Goal: Task Accomplishment & Management: Use online tool/utility

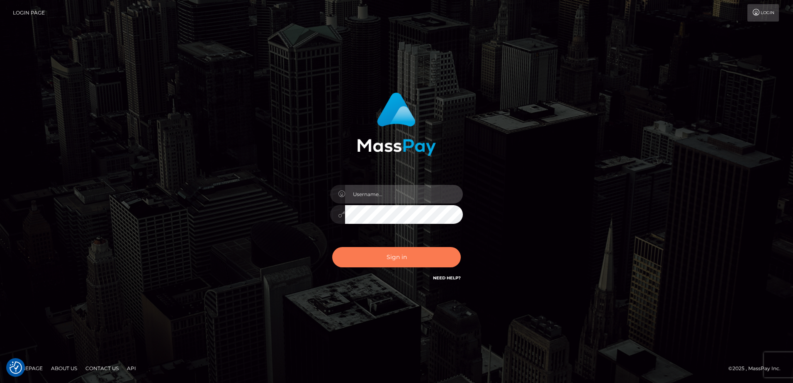
type input "Dan"
click at [370, 257] on button "Sign in" at bounding box center [396, 257] width 129 height 20
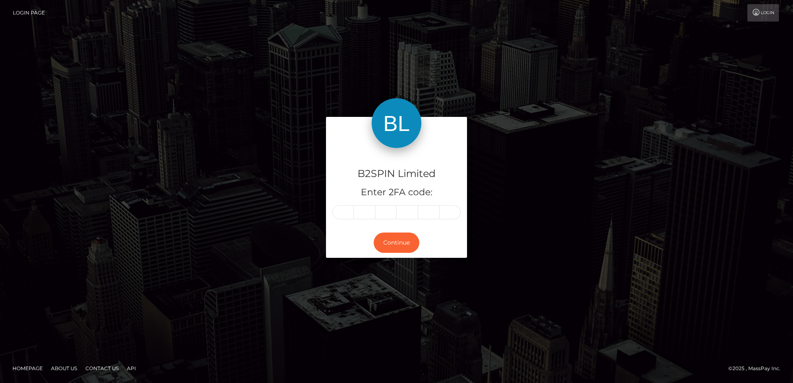
click at [342, 210] on input "text" at bounding box center [343, 212] width 22 height 14
type input "0"
type input "1"
type input "9"
type input "5"
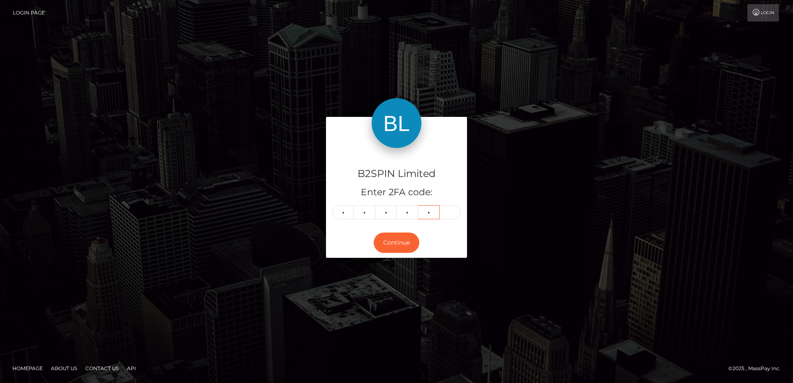
type input "3"
type input "0"
type input "1"
type input "5"
type input "9"
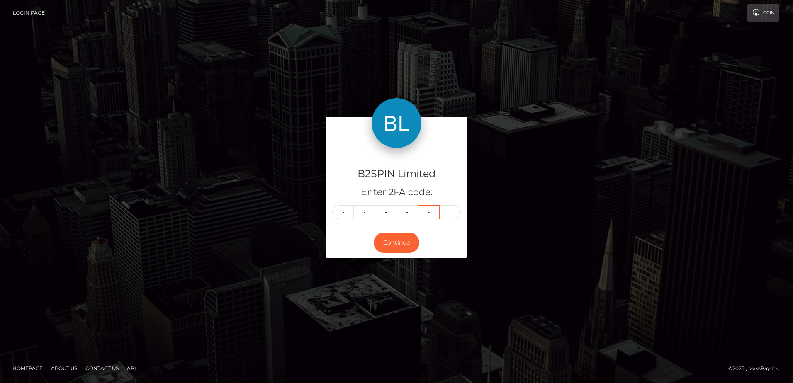
type input "5"
type input "3"
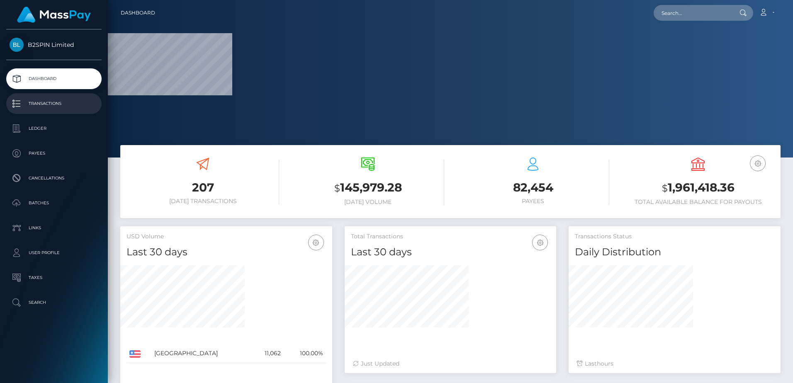
click at [41, 102] on p "Transactions" at bounding box center [54, 103] width 89 height 12
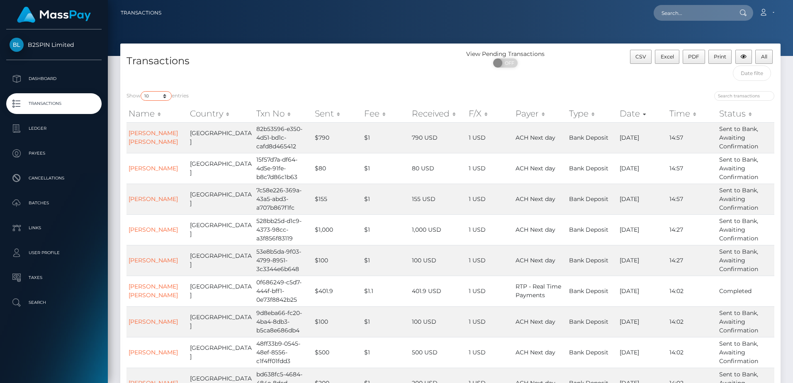
drag, startPoint x: 151, startPoint y: 97, endPoint x: 151, endPoint y: 102, distance: 4.6
click at [151, 97] on select "10 25 50 100 250 500 1,000 3,500" at bounding box center [156, 96] width 31 height 10
select select "3500"
click at [141, 91] on select "10 25 50 100 250 500 1,000 3,500" at bounding box center [156, 96] width 31 height 10
click at [298, 68] on h4 "Transactions" at bounding box center [285, 61] width 318 height 15
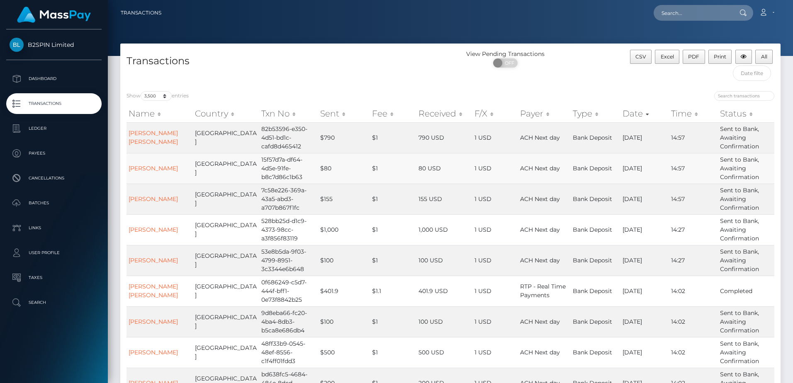
click at [208, 177] on td "United States" at bounding box center [226, 168] width 66 height 31
click at [669, 58] on span "Excel" at bounding box center [667, 56] width 13 height 6
drag, startPoint x: 285, startPoint y: 61, endPoint x: 296, endPoint y: 53, distance: 13.7
click at [285, 61] on h4 "Transactions" at bounding box center [285, 61] width 318 height 15
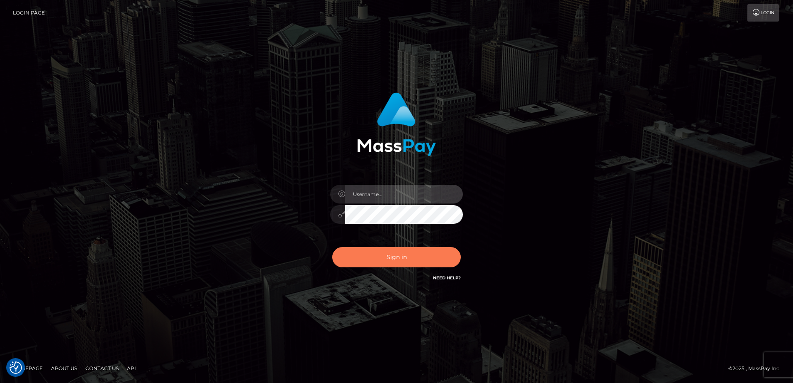
type input "Dan"
click at [418, 256] on button "Sign in" at bounding box center [396, 257] width 129 height 20
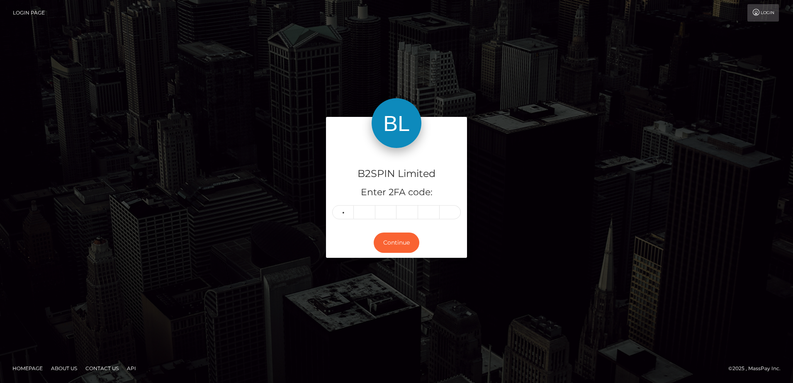
type input "8"
type input "7"
type input "4"
type input "1"
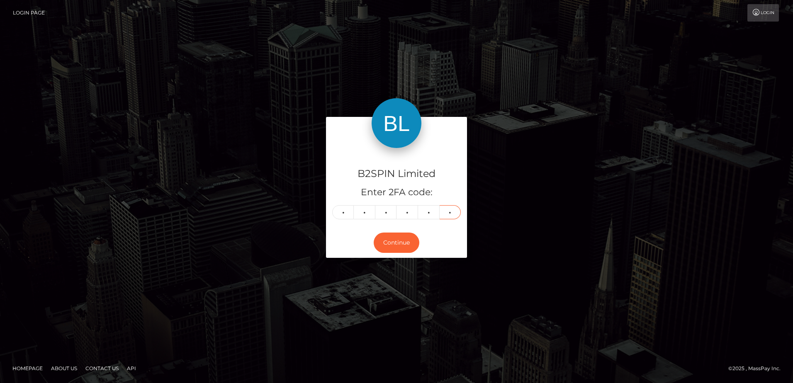
type input "5"
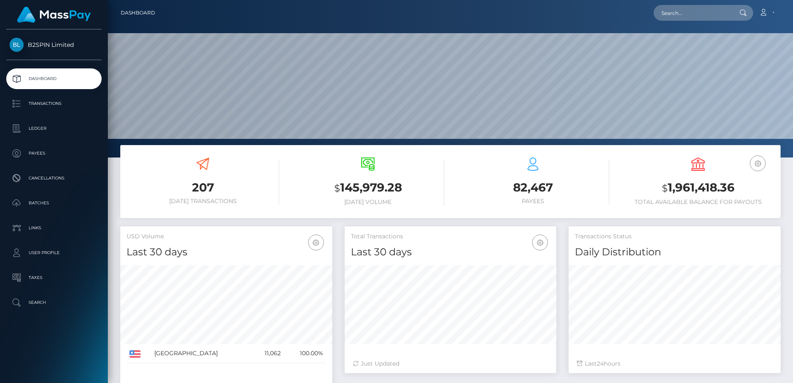
scroll to position [147, 211]
click at [678, 17] on input "text" at bounding box center [692, 13] width 78 height 16
paste input "4a7430a8-b6b9-44f0-9080-e8a5695bde56"
paste input "text"
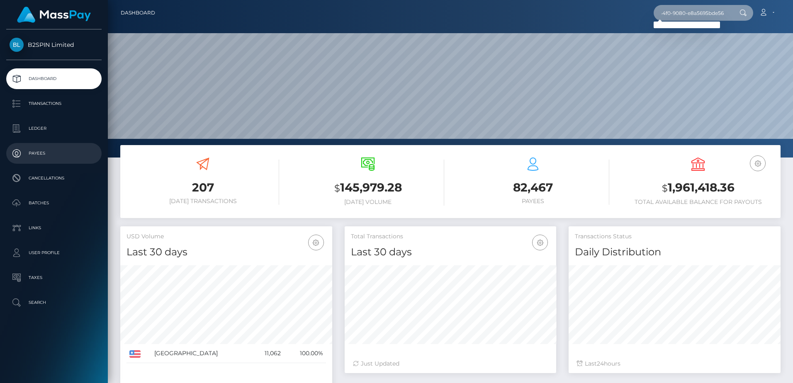
type input "4a7430a8-b6b9-44f0-9080-e8a5695bde56"
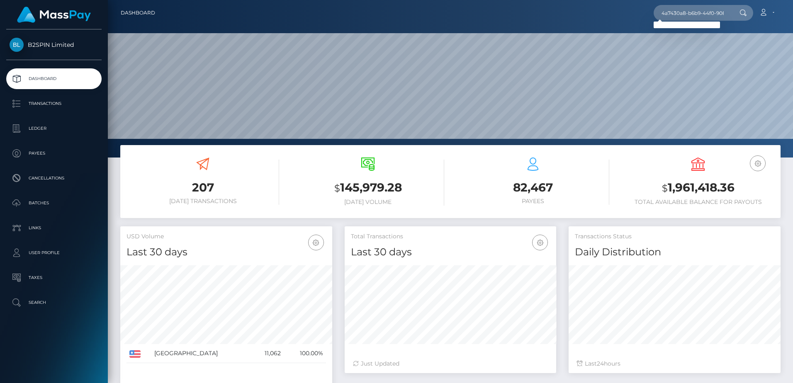
click at [264, 163] on div "207 [DATE] Transactions" at bounding box center [202, 181] width 153 height 47
click at [686, 13] on input "4a7430a8-b6b9-44f0-9080-e8a5695bde56" at bounding box center [692, 13] width 78 height 16
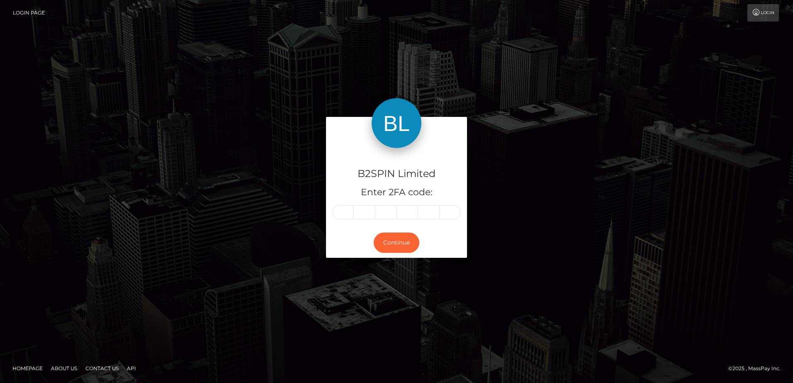
click at [345, 209] on input "text" at bounding box center [343, 212] width 22 height 14
type input "3"
type input "8"
type input "1"
type input "6"
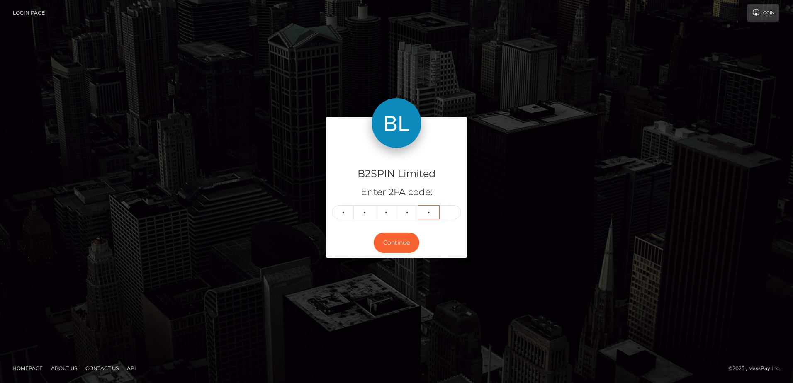
type input "6"
type input "8"
click at [237, 188] on div "B2SPIN Limited Enter 2FA code: 3 8 1 6 6 8 381668 Continue" at bounding box center [396, 191] width 473 height 149
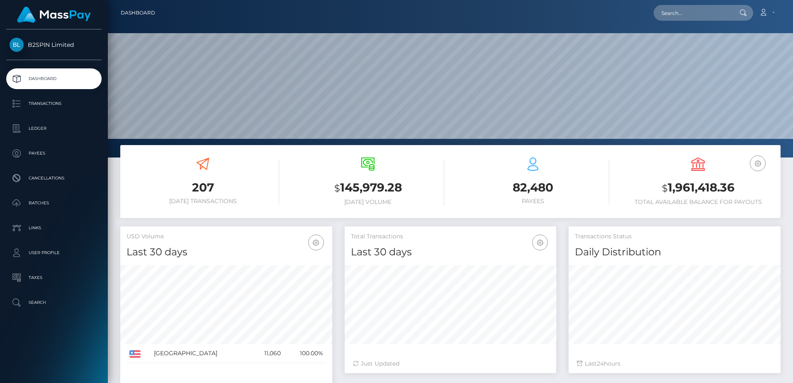
scroll to position [147, 211]
drag, startPoint x: 250, startPoint y: 173, endPoint x: 278, endPoint y: 180, distance: 29.2
click at [250, 173] on div "207 [DATE] Transactions" at bounding box center [202, 181] width 153 height 47
click at [706, 188] on h3 "$ 1,961,418.36" at bounding box center [698, 188] width 153 height 17
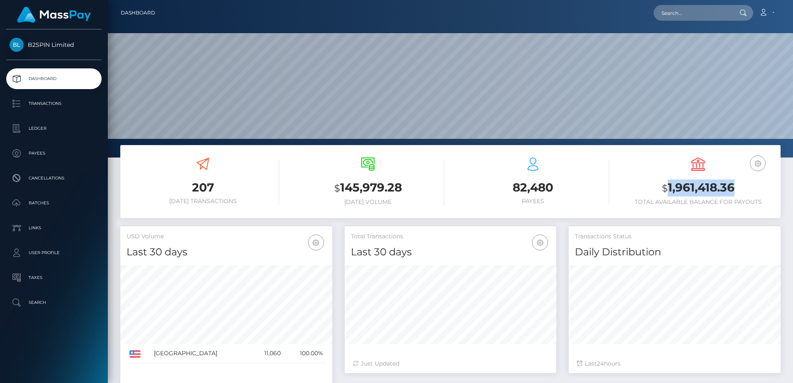
copy h3 "1,961,418.36"
